Goal: Transaction & Acquisition: Purchase product/service

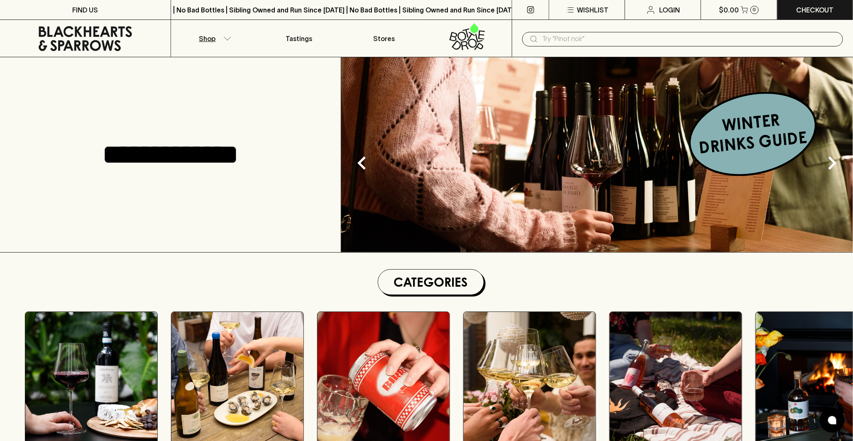
click at [231, 37] on icon "button" at bounding box center [227, 39] width 8 height 4
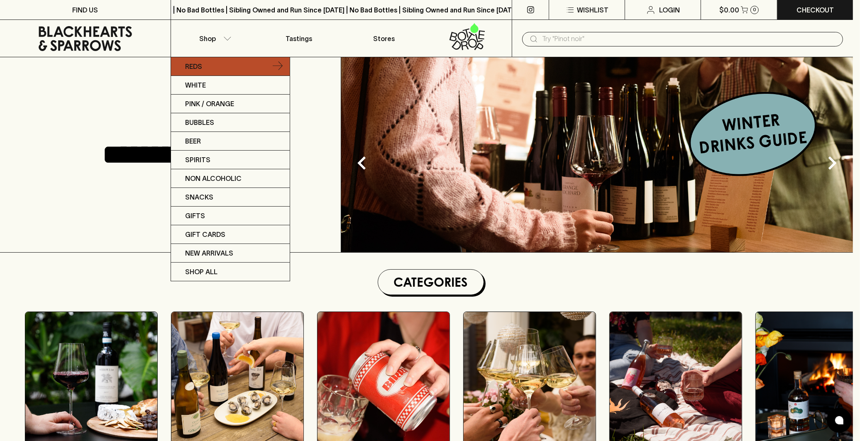
click at [202, 69] on link "Reds" at bounding box center [230, 66] width 119 height 19
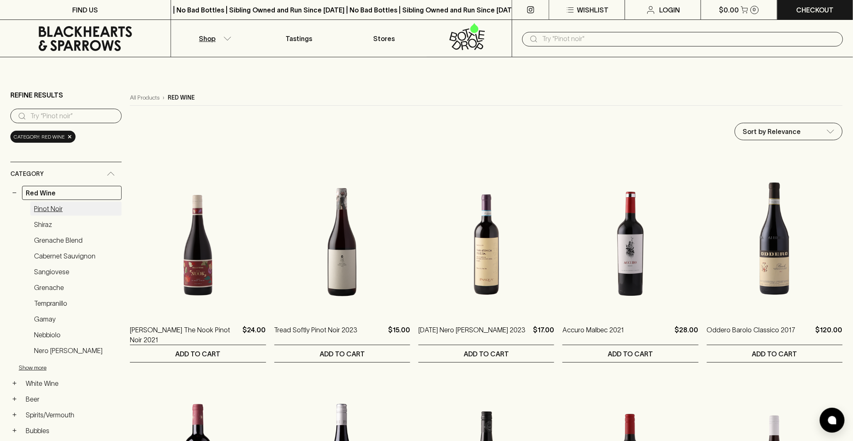
click at [51, 207] on link "Pinot Noir" at bounding box center [75, 209] width 91 height 14
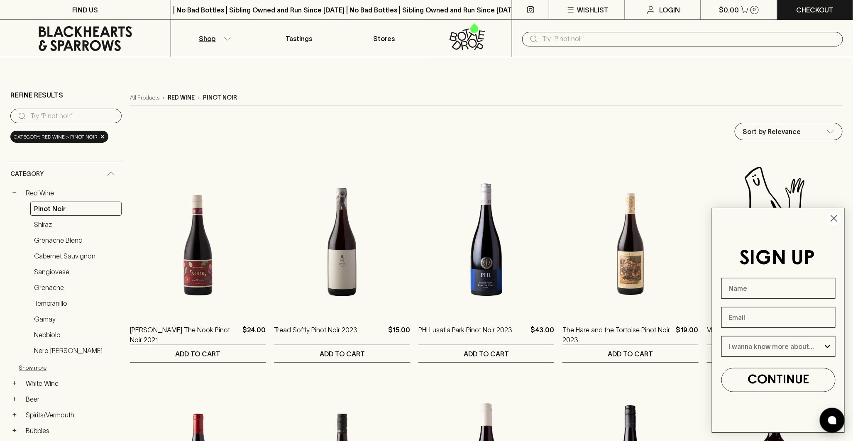
click at [832, 217] on circle "Close dialog" at bounding box center [834, 219] width 14 height 14
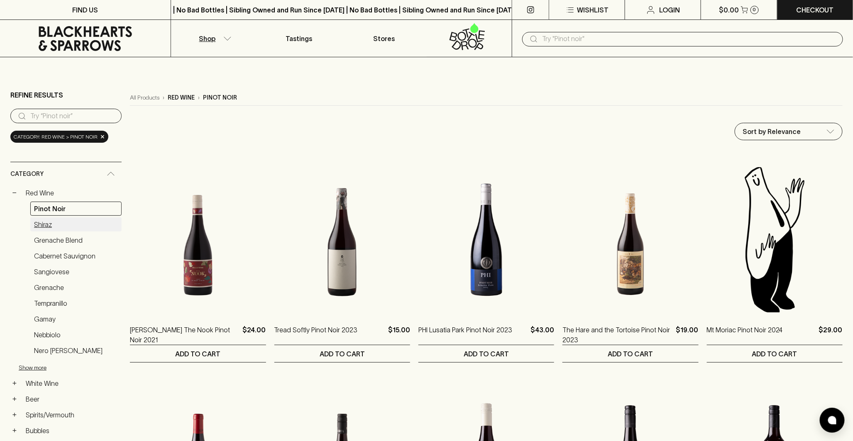
click at [37, 222] on link "Shiraz" at bounding box center [75, 224] width 91 height 14
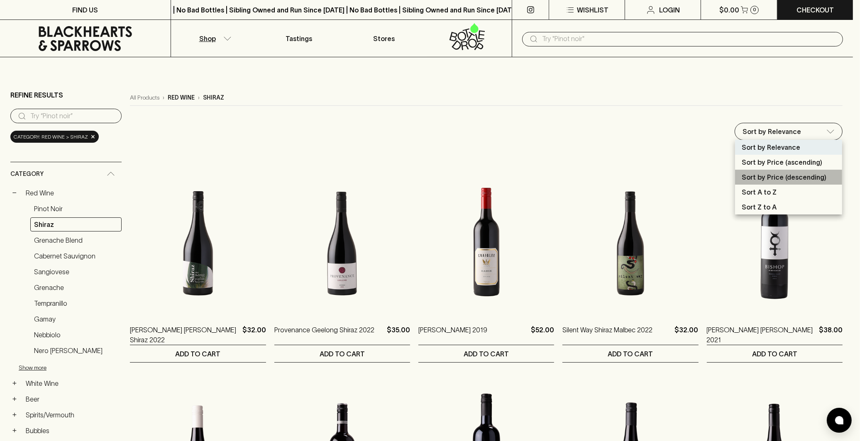
click at [787, 175] on p "Sort by Price (descending)" at bounding box center [784, 177] width 85 height 10
type input "price:desc"
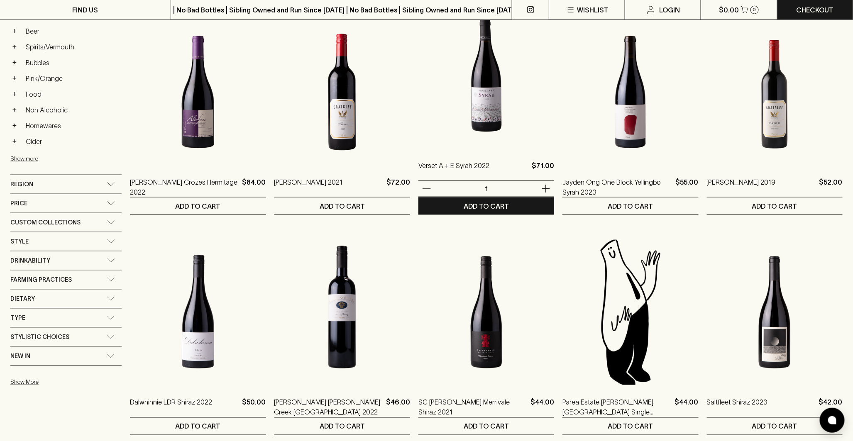
scroll to position [369, 0]
